Goal: Complete application form

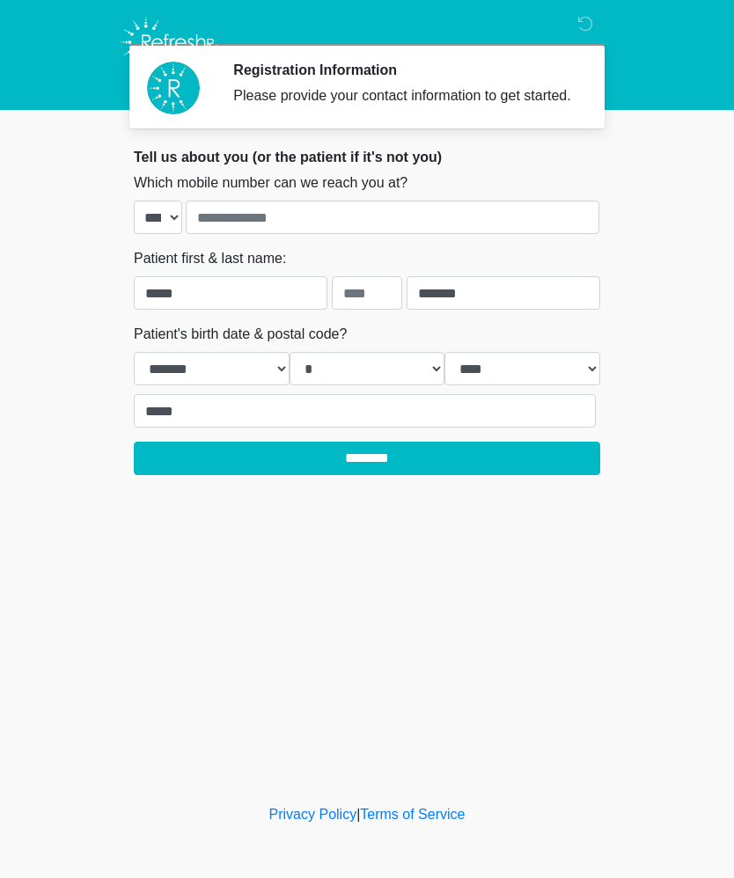
select select "*"
select select "****"
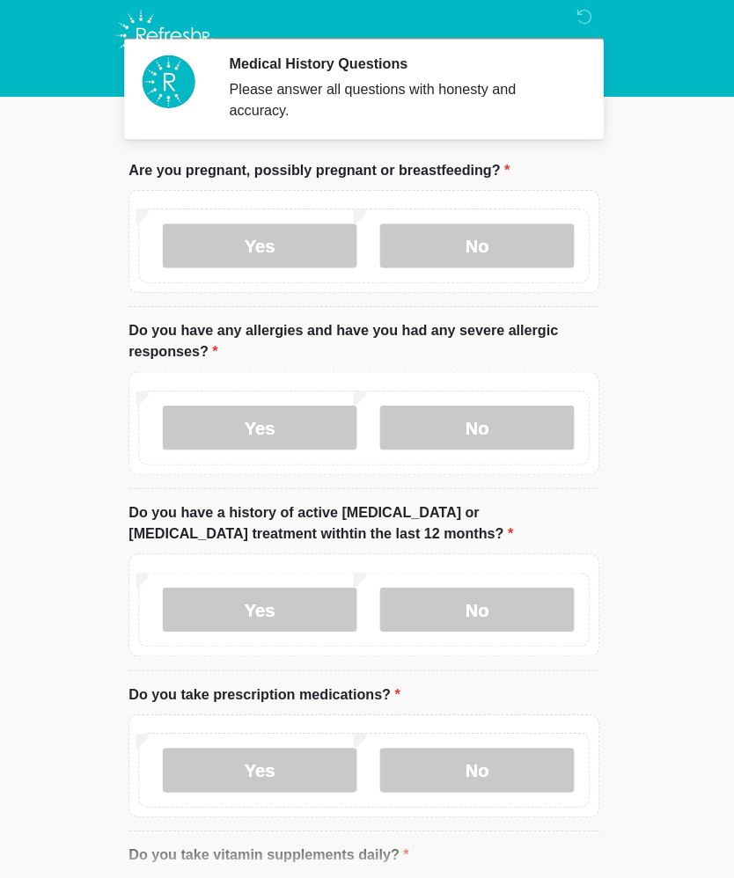
click at [502, 242] on label "No" at bounding box center [479, 251] width 193 height 44
click at [498, 419] on label "No" at bounding box center [479, 431] width 193 height 44
click at [491, 613] on label "No" at bounding box center [479, 612] width 193 height 44
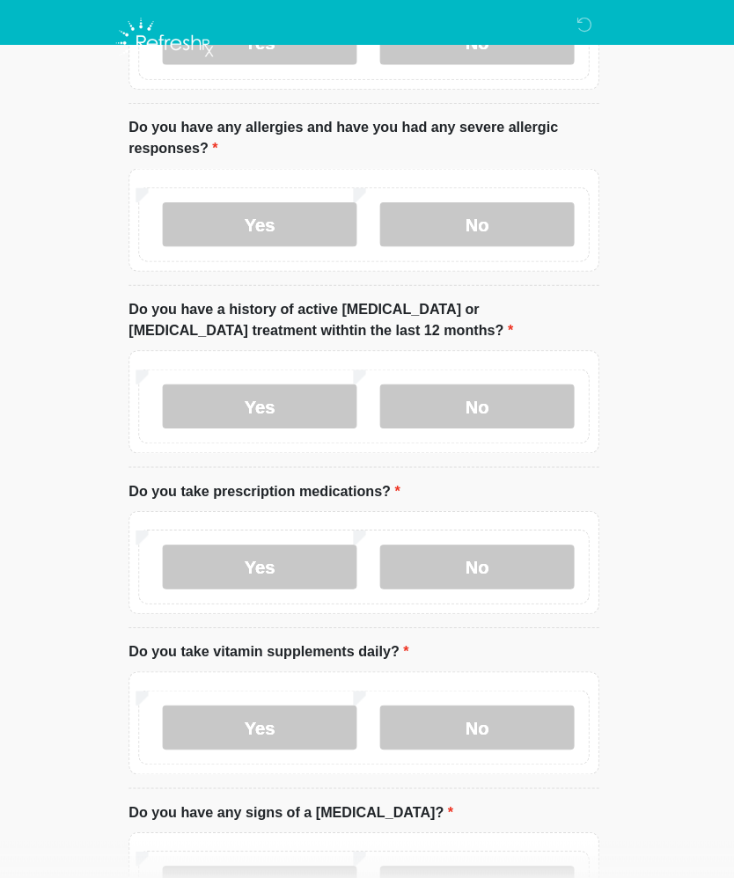
scroll to position [244, 0]
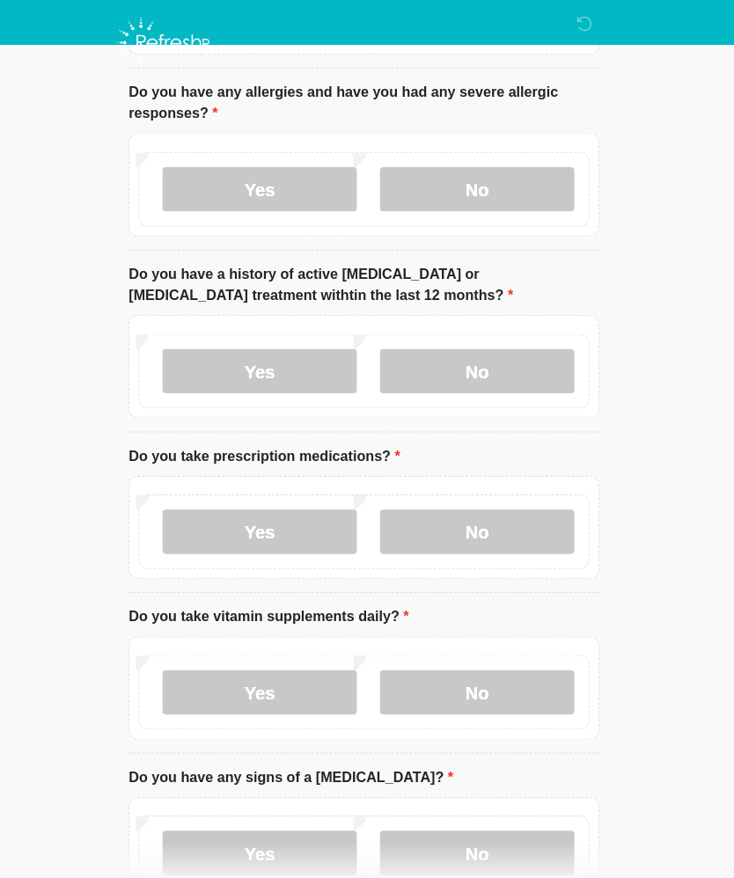
click at [511, 540] on label "No" at bounding box center [479, 527] width 193 height 44
click at [276, 687] on label "Yes" at bounding box center [263, 687] width 193 height 44
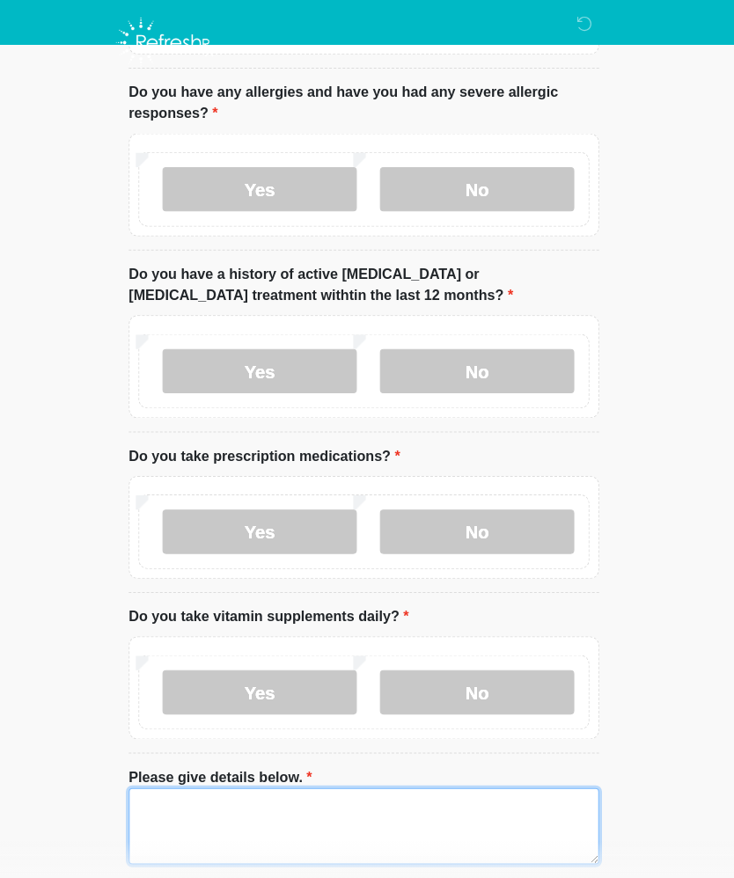
click at [290, 808] on textarea "Please give details below." at bounding box center [367, 820] width 467 height 76
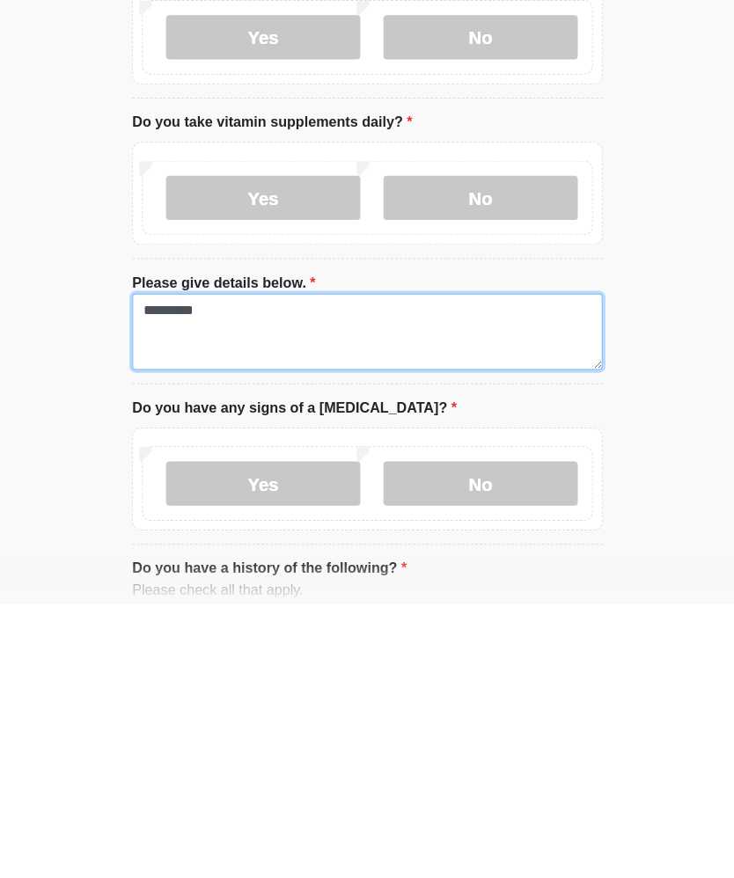
type textarea "********"
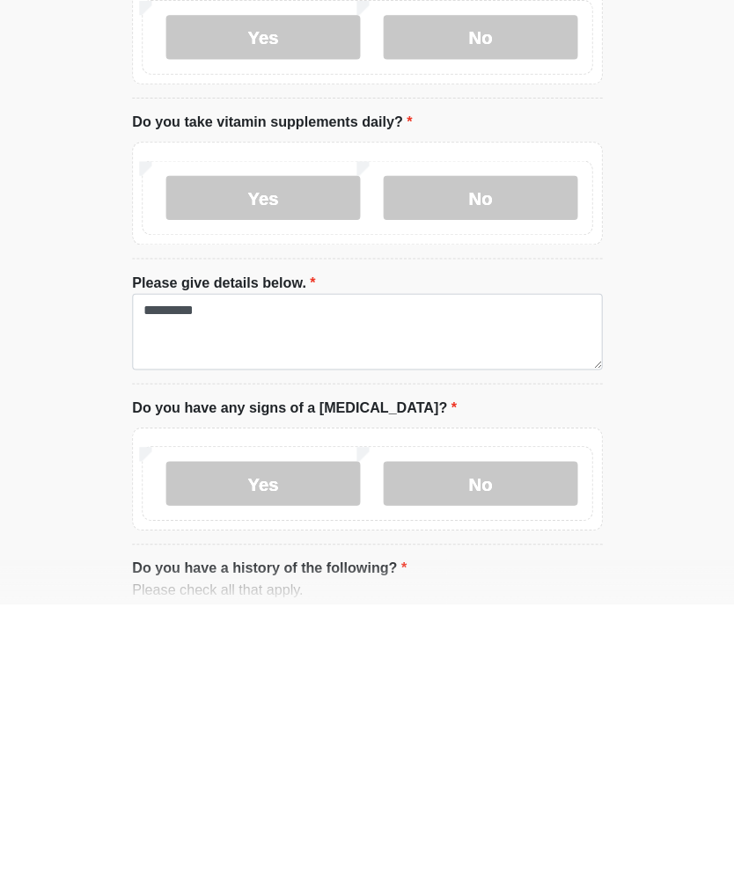
click at [513, 737] on label "No" at bounding box center [479, 759] width 193 height 44
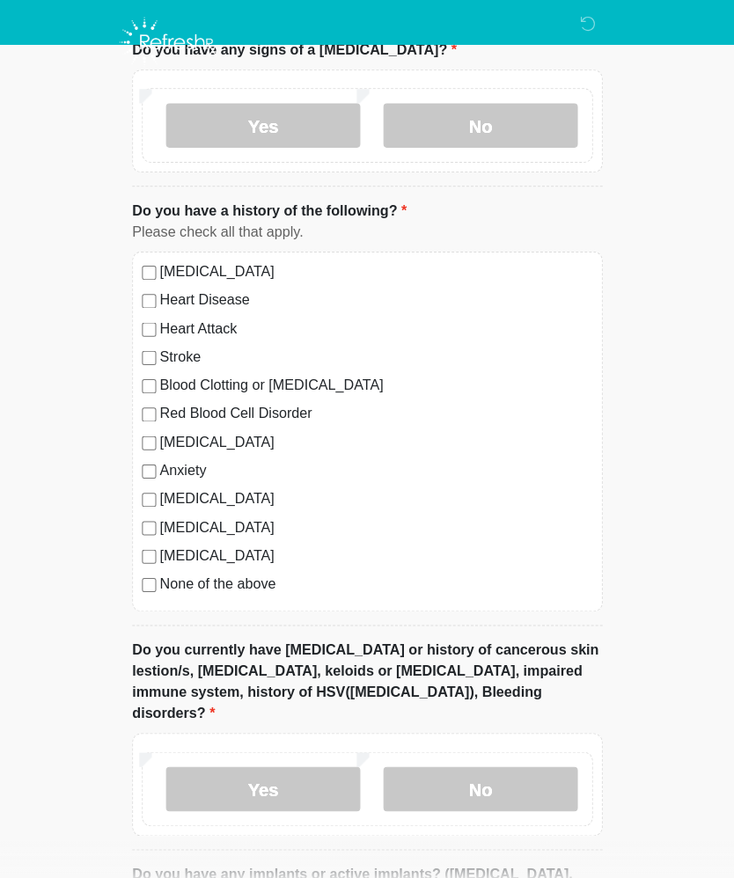
scroll to position [1090, 0]
click at [525, 761] on label "No" at bounding box center [479, 783] width 193 height 44
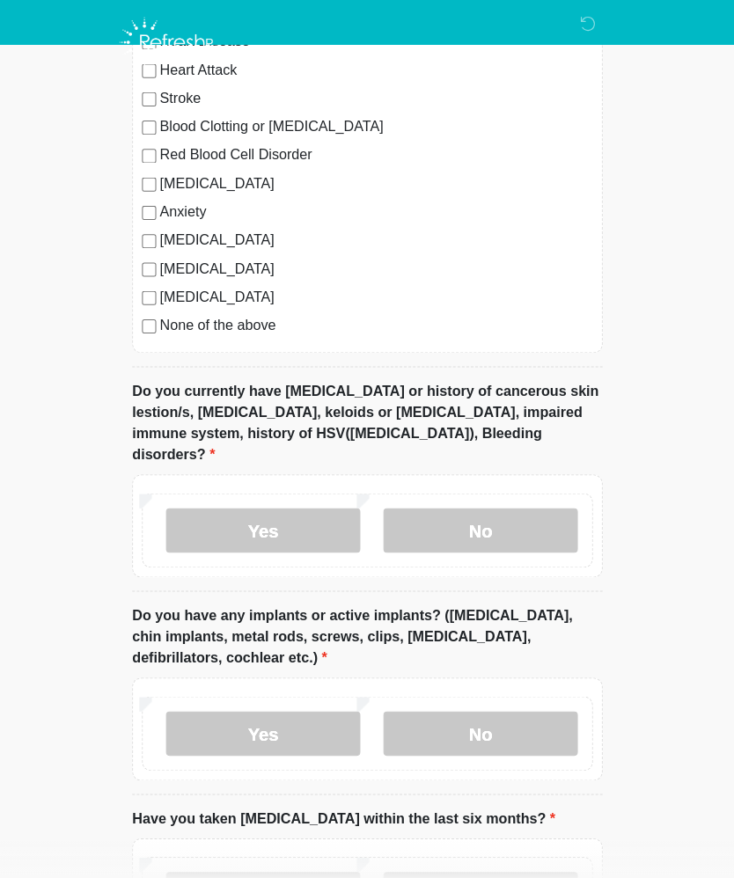
click at [523, 706] on label "No" at bounding box center [479, 728] width 193 height 44
click at [526, 871] on label "No" at bounding box center [479, 887] width 193 height 44
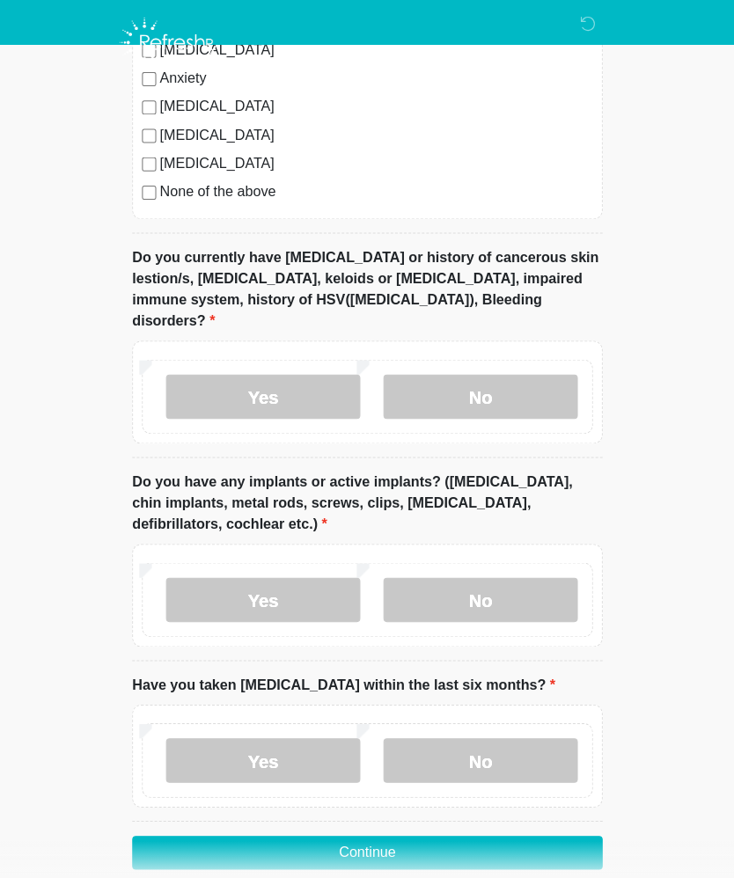
scroll to position [1479, 0]
click at [415, 829] on button "Continue" at bounding box center [367, 845] width 467 height 33
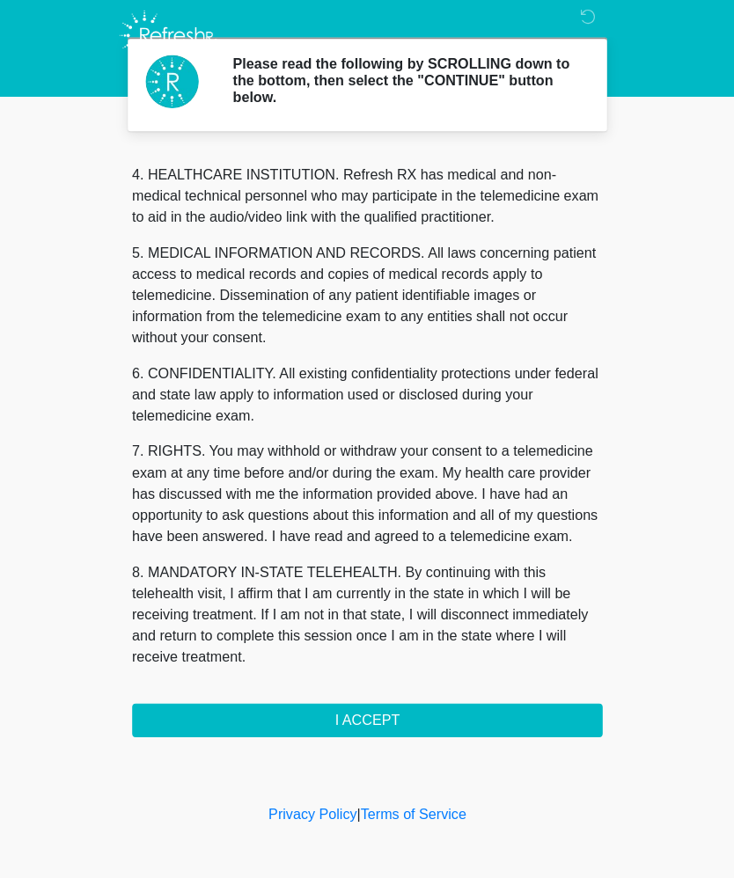
scroll to position [495, 0]
click at [675, 865] on div "Privacy Policy | Terms of Service" at bounding box center [367, 842] width 734 height 74
click at [356, 705] on button "I ACCEPT" at bounding box center [367, 721] width 467 height 33
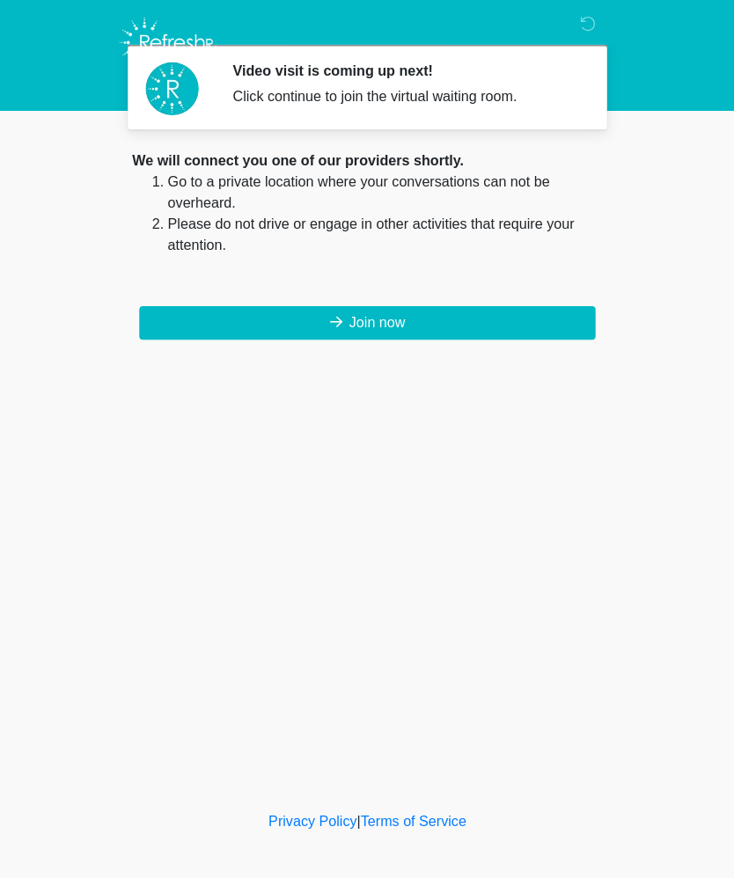
click at [401, 334] on button "Join now" at bounding box center [367, 320] width 452 height 33
click at [372, 321] on button "Join now" at bounding box center [367, 320] width 452 height 33
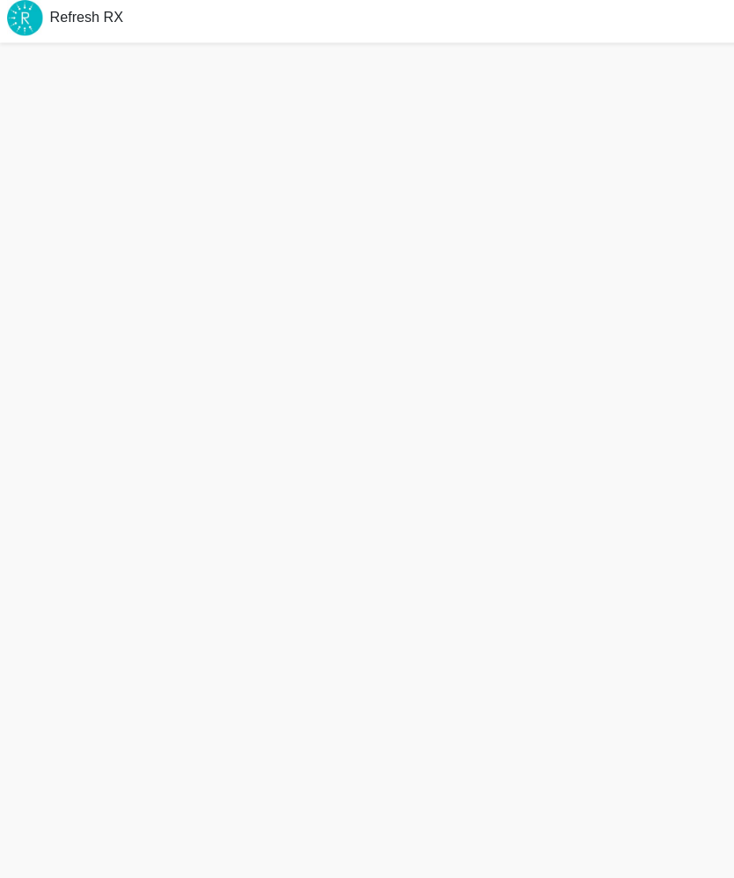
scroll to position [14, 0]
